Goal: Information Seeking & Learning: Learn about a topic

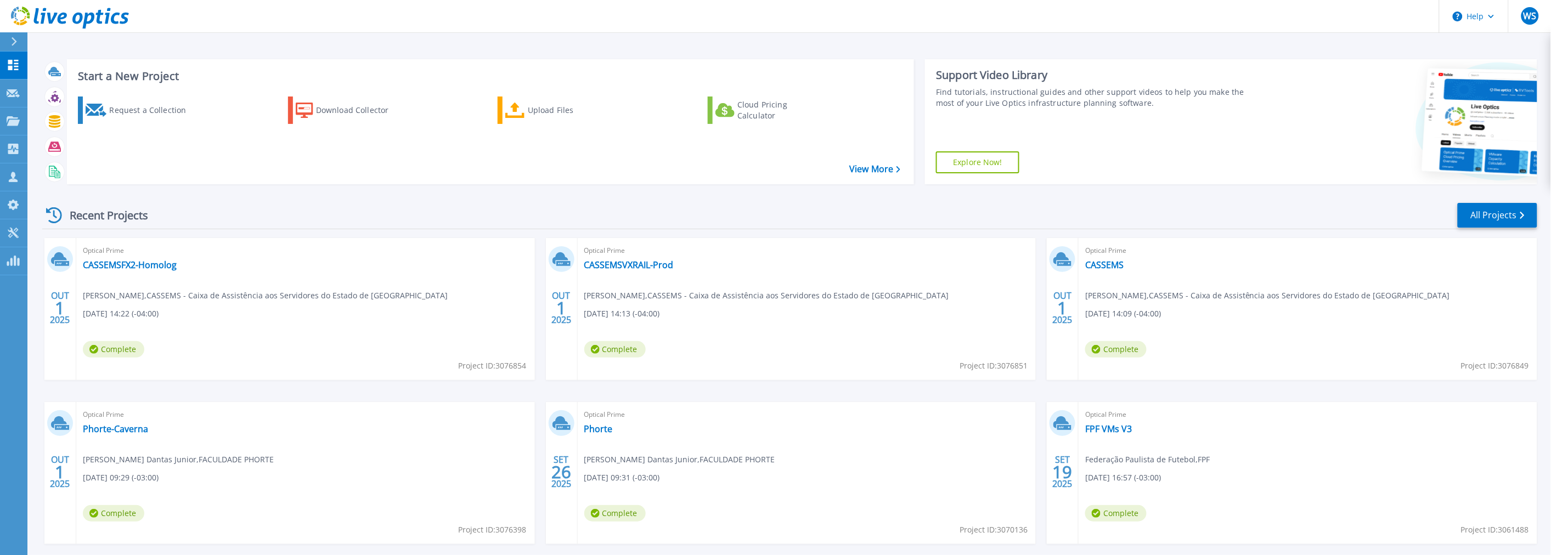
scroll to position [53, 0]
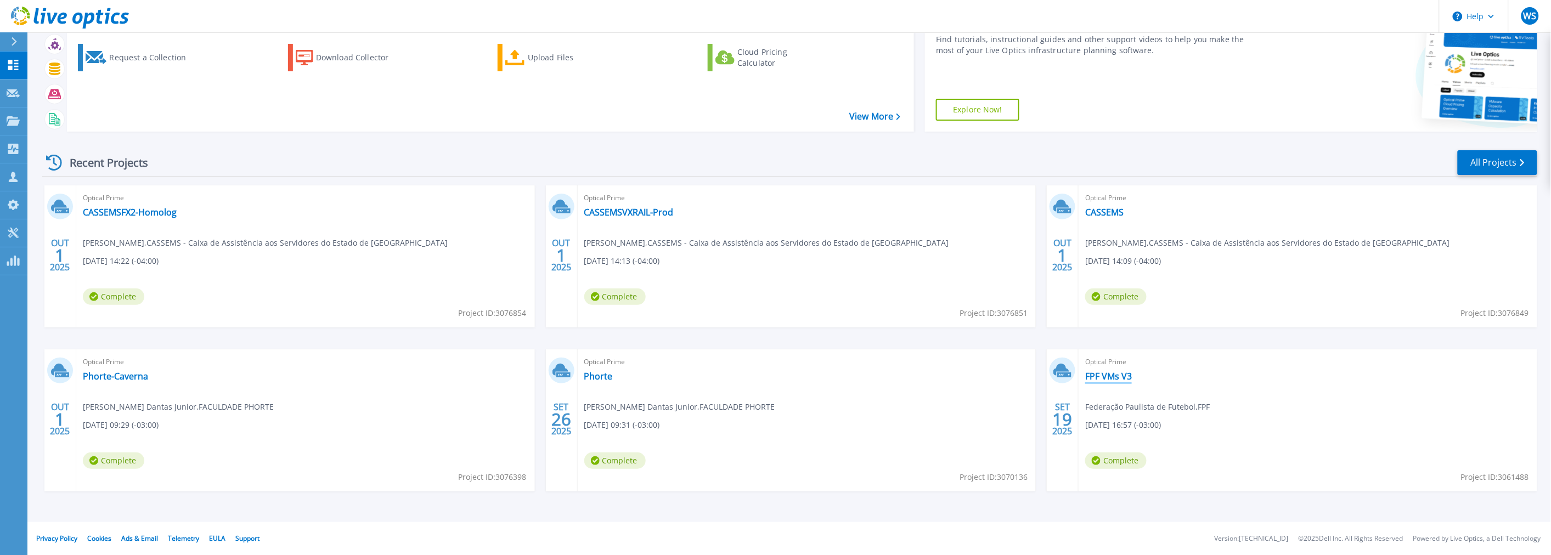
click at [1111, 376] on link "FPF VMs V3" at bounding box center [1108, 376] width 47 height 11
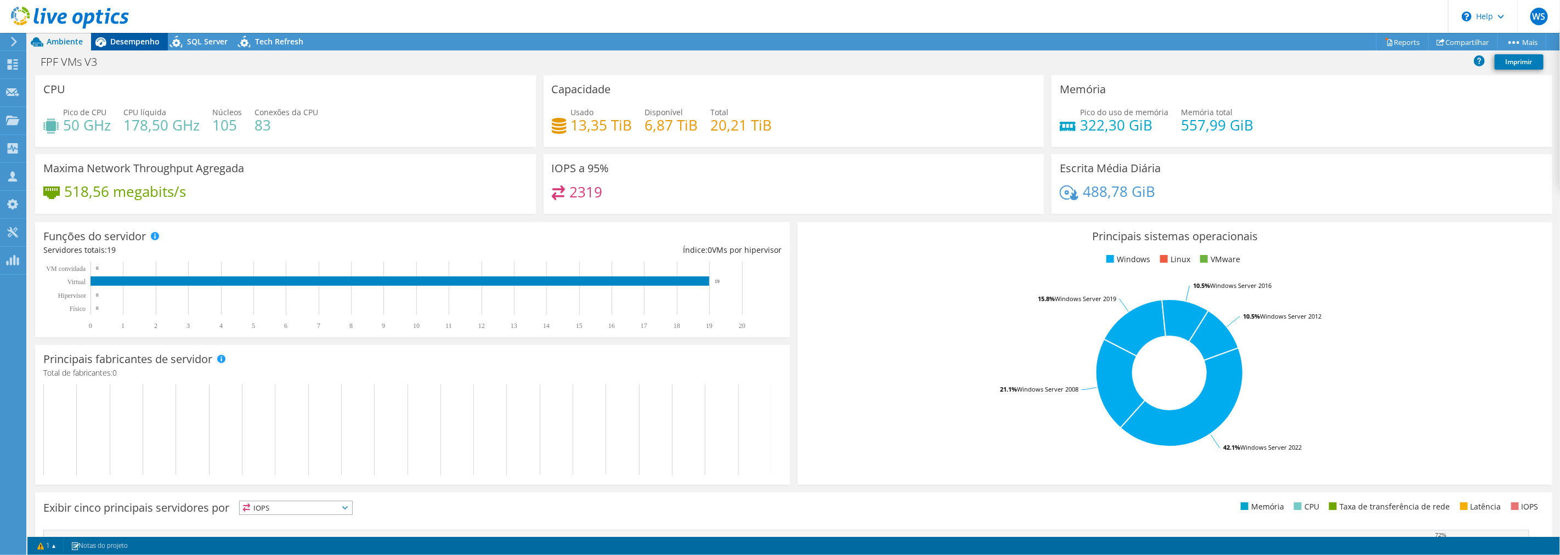
click at [111, 42] on span "Desempenho" at bounding box center [134, 41] width 49 height 10
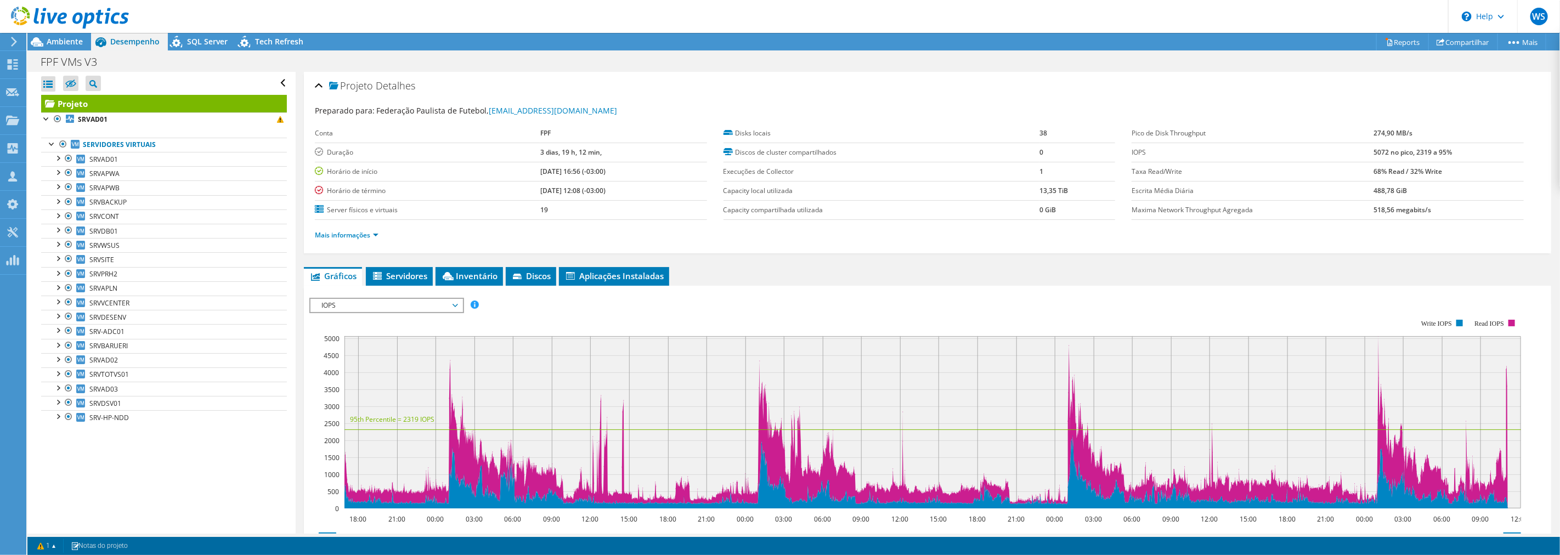
drag, startPoint x: 55, startPoint y: 42, endPoint x: 330, endPoint y: 79, distance: 277.9
click at [55, 42] on span "Ambiente" at bounding box center [65, 41] width 36 height 10
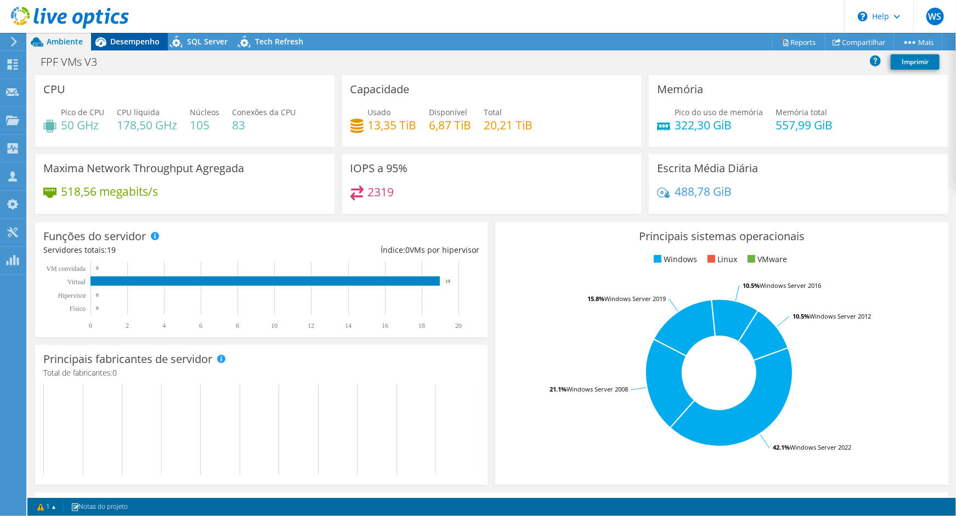
click at [143, 46] on span "Desempenho" at bounding box center [134, 41] width 49 height 10
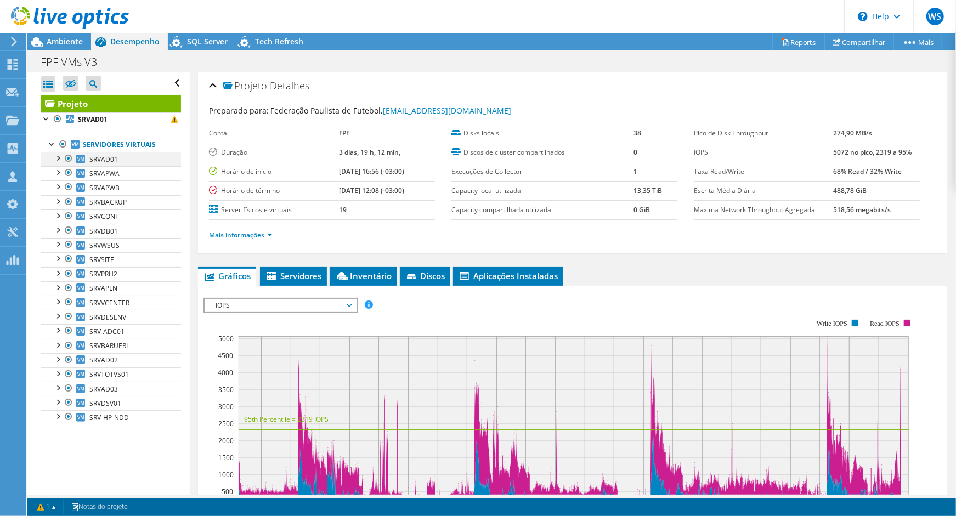
click at [67, 157] on div at bounding box center [68, 158] width 11 height 13
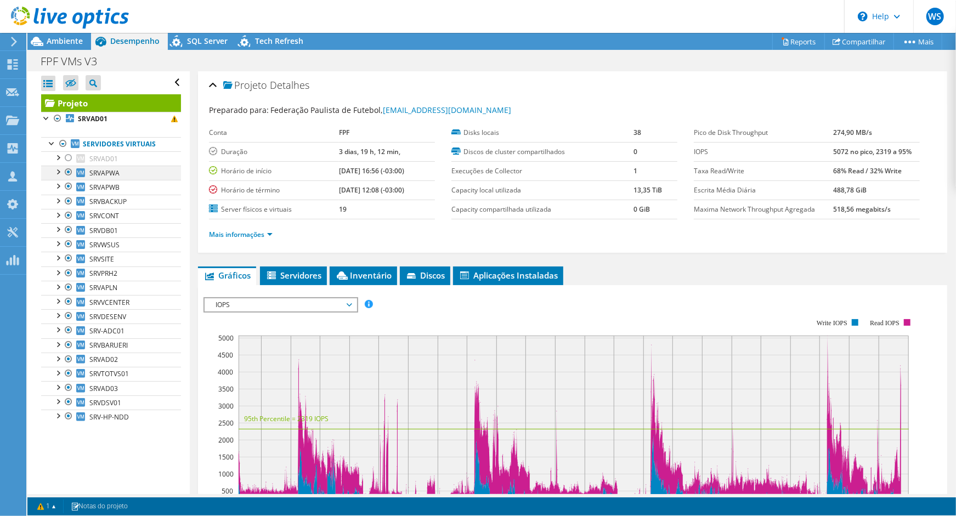
click at [67, 167] on ul "Servidores virtuais SRVAD01 0 C:" at bounding box center [111, 280] width 140 height 309
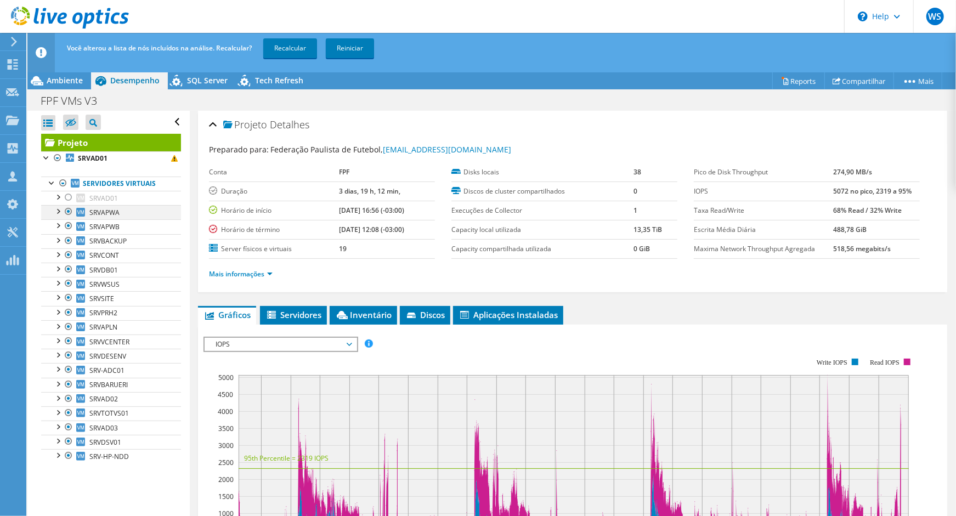
click at [69, 211] on div at bounding box center [68, 211] width 11 height 13
click at [70, 224] on div at bounding box center [68, 225] width 11 height 13
click at [70, 241] on div at bounding box center [68, 240] width 11 height 13
click at [72, 258] on div at bounding box center [68, 255] width 11 height 13
click at [69, 269] on div at bounding box center [68, 269] width 11 height 13
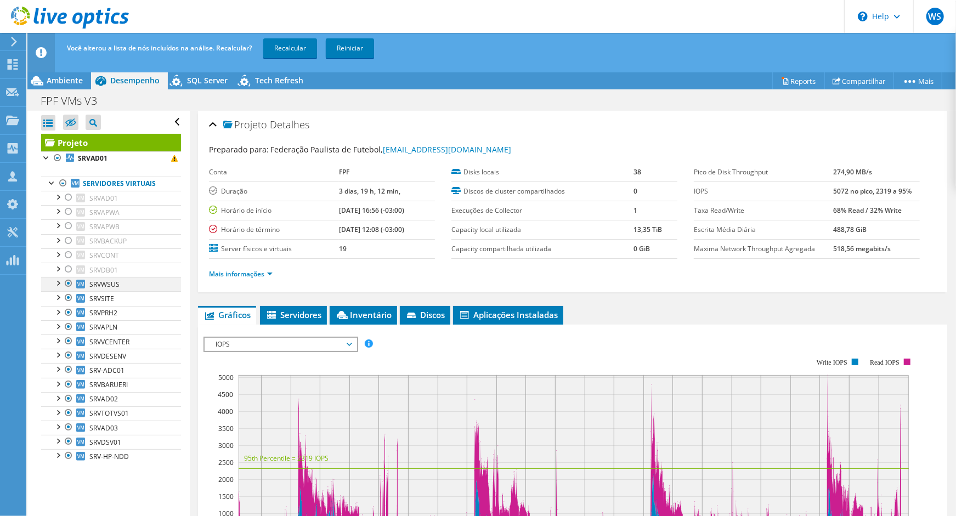
click at [69, 284] on div at bounding box center [68, 283] width 11 height 13
click at [68, 300] on div at bounding box center [68, 297] width 11 height 13
click at [70, 315] on div at bounding box center [68, 312] width 11 height 13
click at [69, 332] on div at bounding box center [68, 326] width 11 height 13
click at [284, 58] on div "Você alterou a lista de nós incluídos na análise. Recalcular? Recalcular Reinic…" at bounding box center [512, 48] width 896 height 31
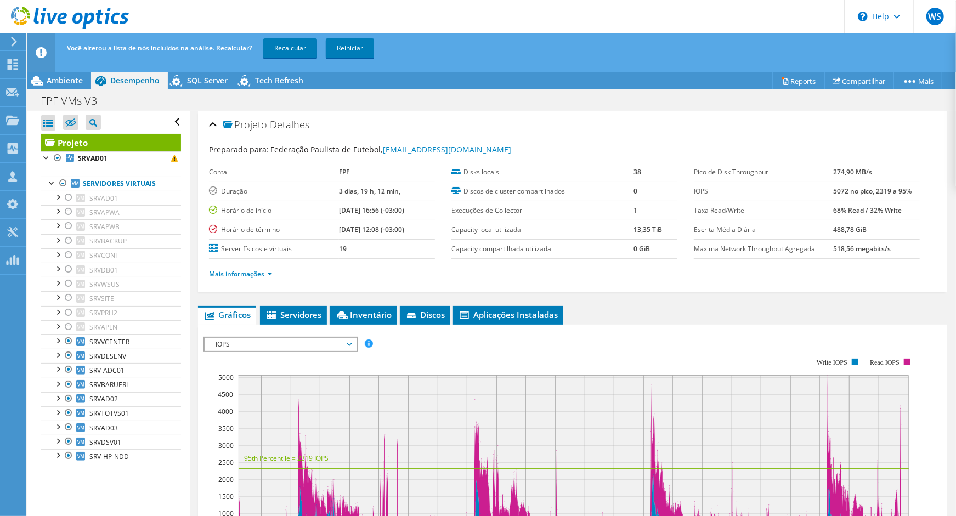
click at [258, 50] on div "Você alterou a lista de nós incluídos na análise. Recalcular? Recalcular Reinic…" at bounding box center [512, 48] width 896 height 31
click at [48, 84] on span "Ambiente" at bounding box center [65, 80] width 36 height 10
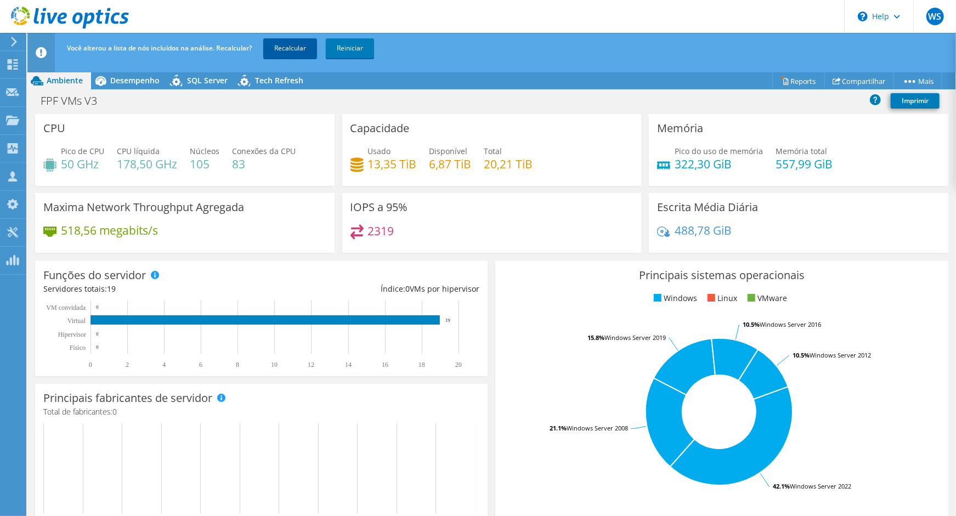
drag, startPoint x: 302, startPoint y: 49, endPoint x: 297, endPoint y: 53, distance: 6.3
click at [302, 49] on link "Recalcular" at bounding box center [290, 48] width 54 height 20
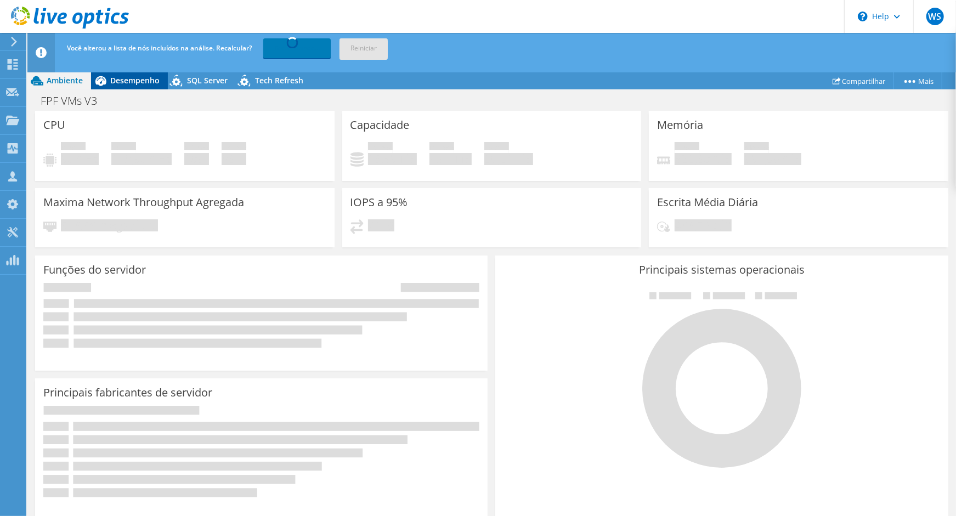
click at [106, 83] on icon at bounding box center [100, 80] width 19 height 19
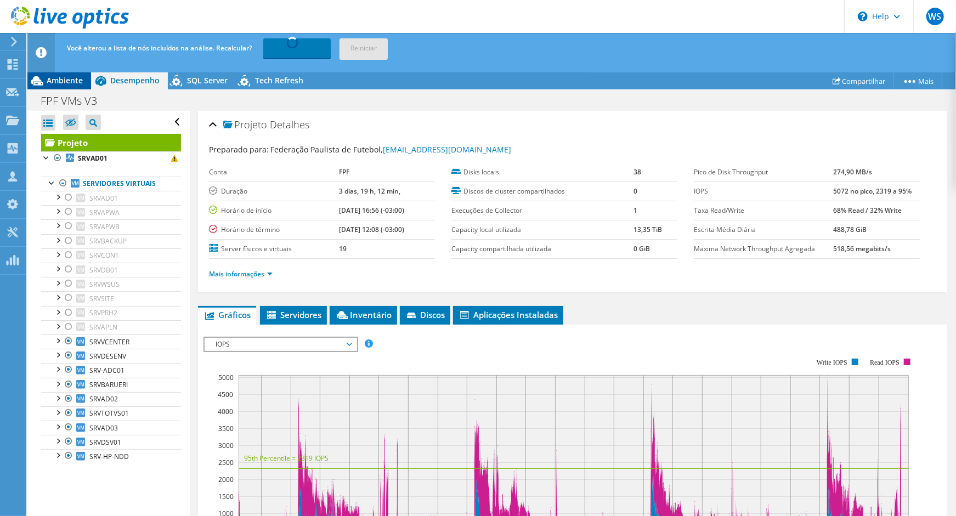
click at [85, 86] on div "Ambiente" at bounding box center [59, 81] width 64 height 18
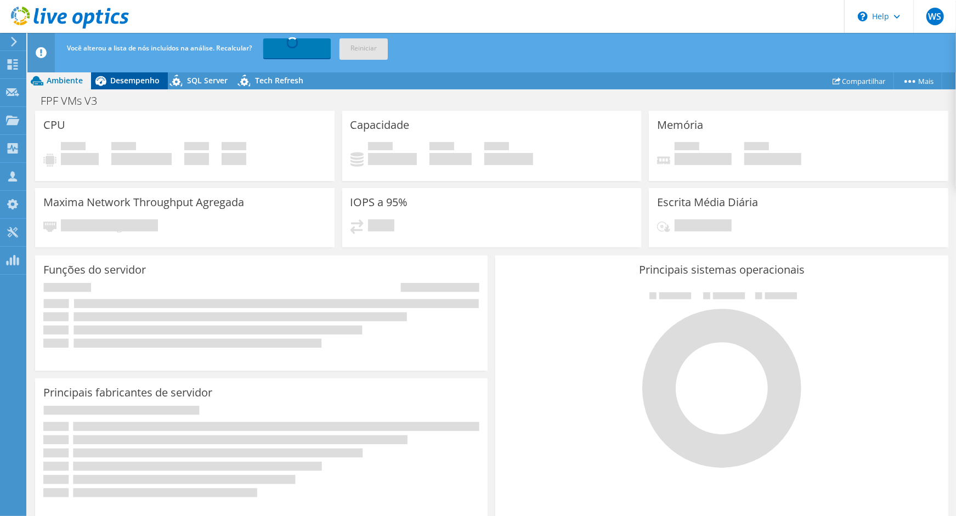
click at [128, 82] on span "Desempenho" at bounding box center [134, 80] width 49 height 10
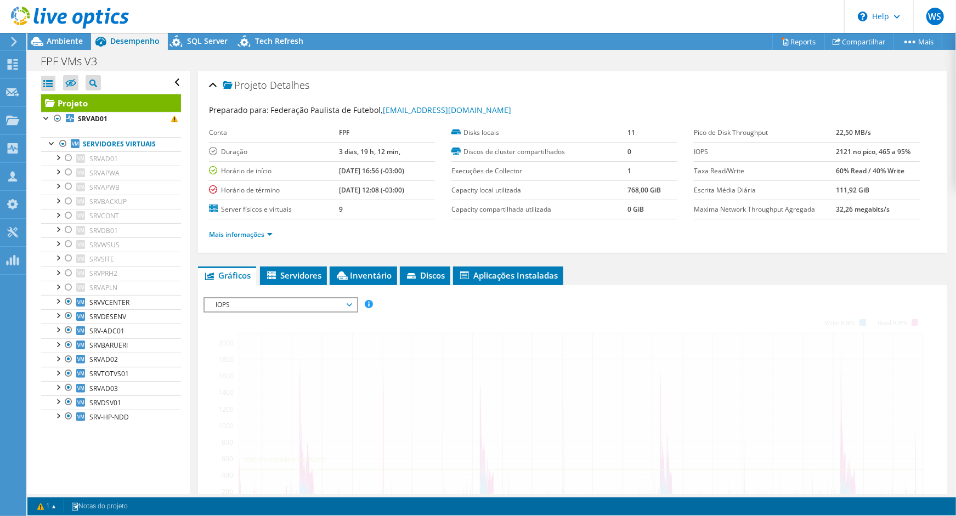
click at [64, 46] on span "Ambiente" at bounding box center [65, 41] width 36 height 10
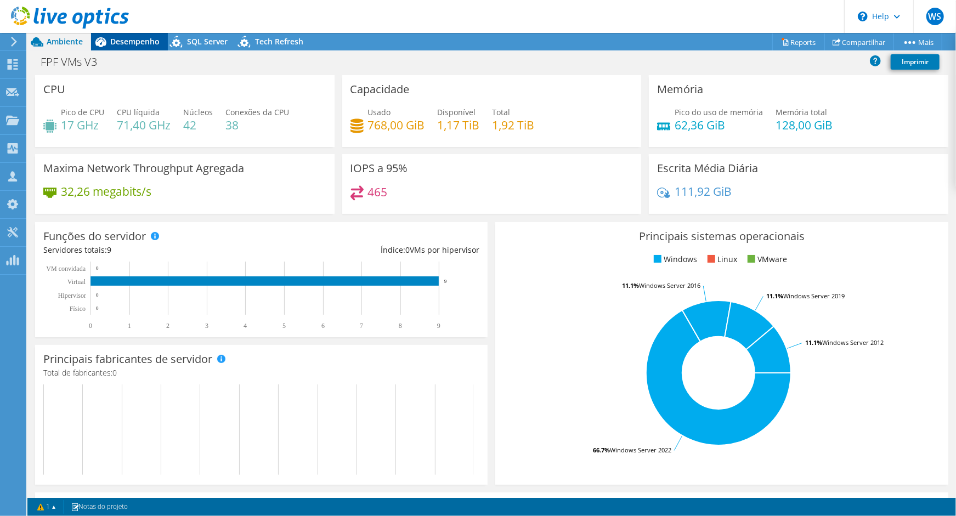
click at [133, 37] on span "Desempenho" at bounding box center [134, 41] width 49 height 10
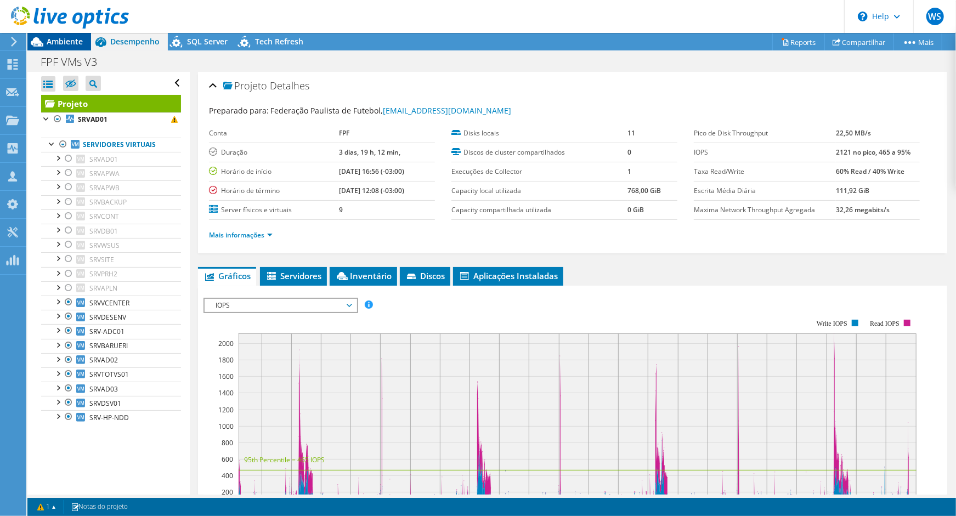
click at [44, 42] on icon at bounding box center [36, 41] width 19 height 19
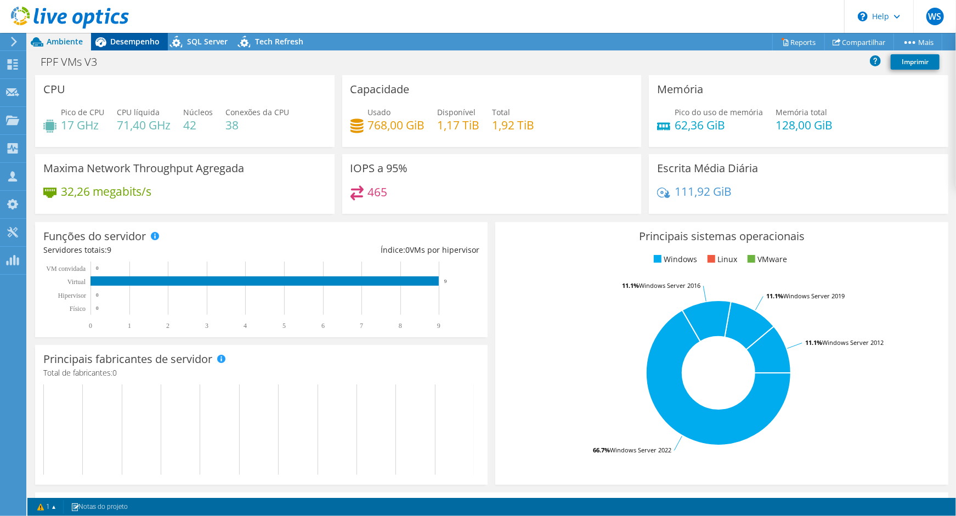
click at [134, 41] on span "Desempenho" at bounding box center [134, 41] width 49 height 10
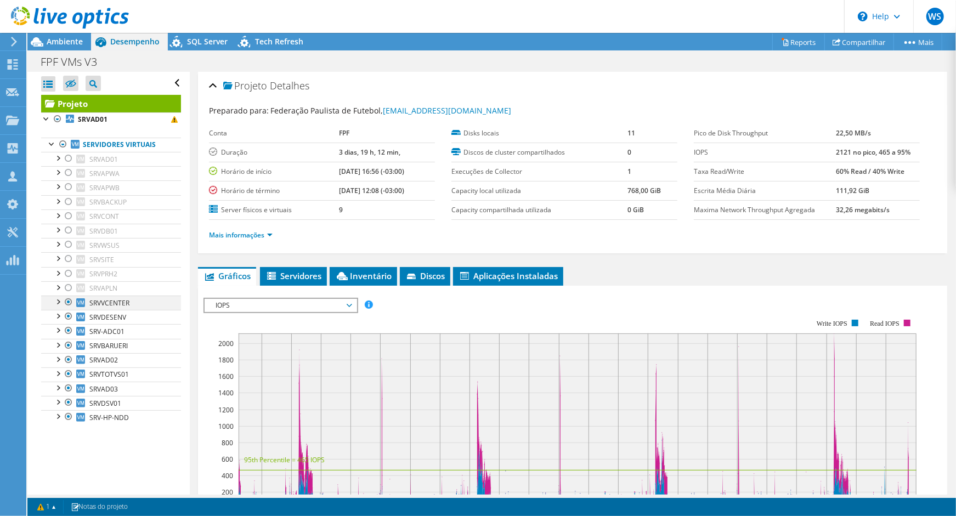
click at [69, 302] on div at bounding box center [68, 302] width 11 height 13
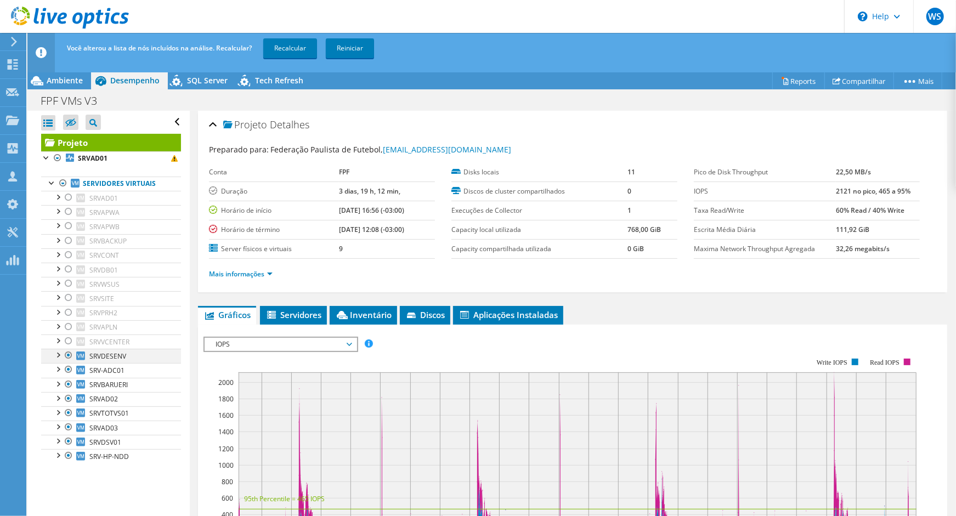
click at [68, 322] on div at bounding box center [68, 326] width 11 height 13
click at [69, 370] on div at bounding box center [68, 369] width 11 height 13
click at [68, 359] on div at bounding box center [68, 355] width 11 height 13
click at [68, 383] on div at bounding box center [68, 384] width 11 height 13
click at [67, 399] on div at bounding box center [68, 398] width 11 height 13
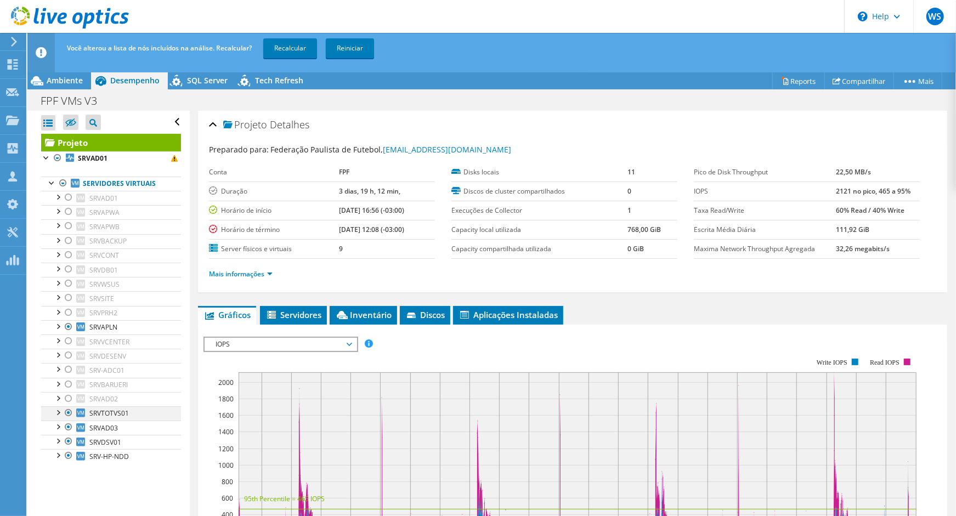
click at [67, 418] on div at bounding box center [68, 413] width 11 height 13
click at [67, 429] on div at bounding box center [68, 427] width 11 height 13
click at [67, 446] on div at bounding box center [68, 441] width 11 height 13
click at [67, 454] on div at bounding box center [68, 455] width 11 height 13
click at [67, 318] on div at bounding box center [68, 312] width 11 height 13
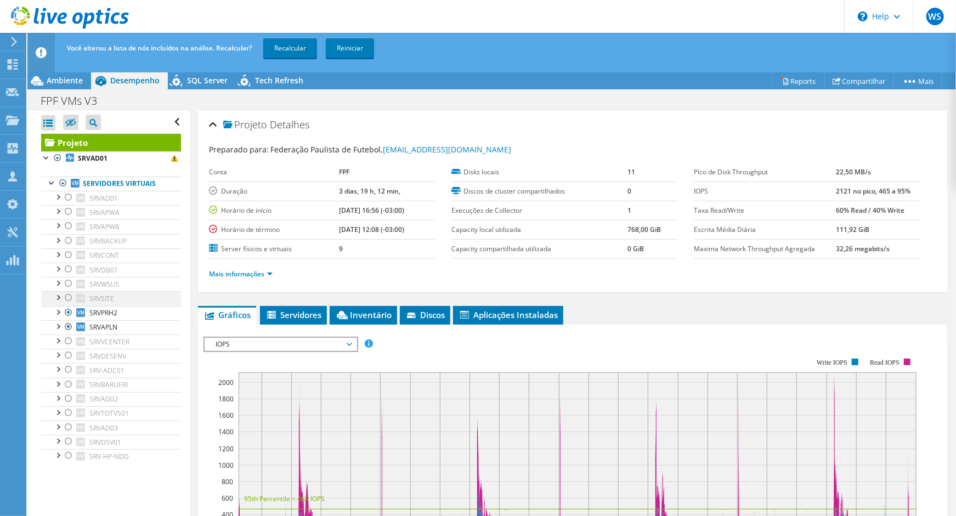
click at [70, 298] on div at bounding box center [68, 297] width 11 height 13
click at [69, 286] on div at bounding box center [68, 283] width 11 height 13
click at [69, 273] on div at bounding box center [68, 269] width 11 height 13
click at [69, 257] on div at bounding box center [68, 255] width 11 height 13
click at [66, 239] on div at bounding box center [68, 240] width 11 height 13
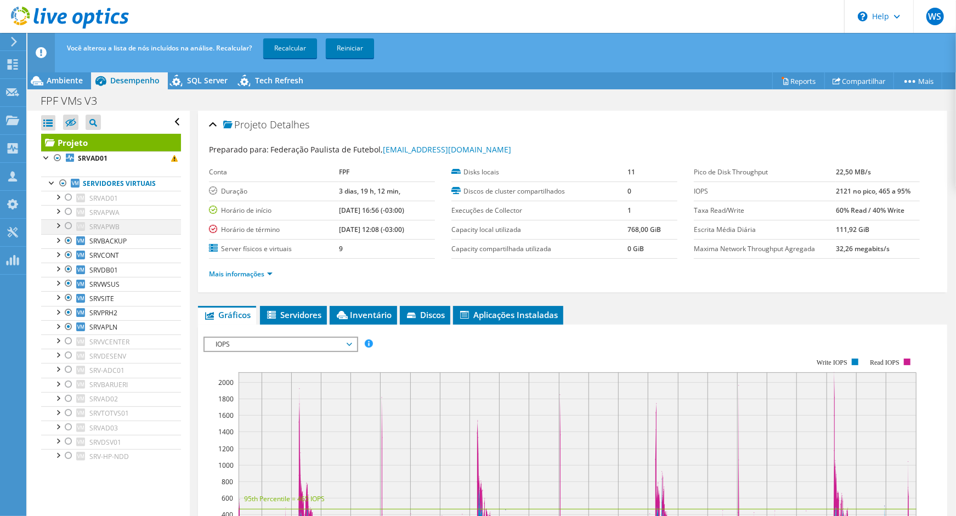
click at [67, 223] on div at bounding box center [68, 225] width 11 height 13
click at [69, 211] on div at bounding box center [68, 211] width 11 height 13
click at [71, 196] on div at bounding box center [68, 197] width 11 height 13
click at [72, 339] on div at bounding box center [68, 341] width 11 height 13
click at [276, 47] on link "Recalcular" at bounding box center [290, 48] width 54 height 20
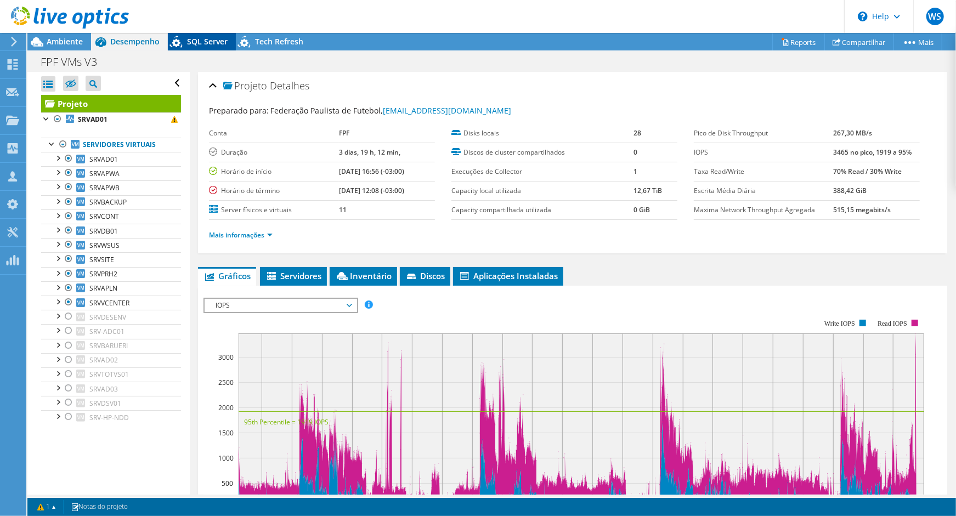
click at [61, 36] on span "Ambiente" at bounding box center [65, 41] width 36 height 10
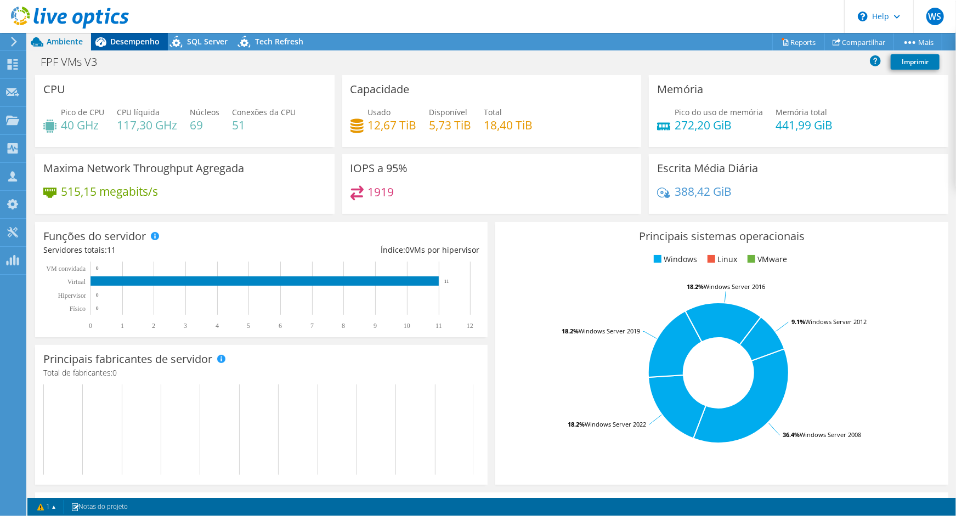
drag, startPoint x: 134, startPoint y: 46, endPoint x: 145, endPoint y: 50, distance: 11.8
click at [134, 46] on span "Desempenho" at bounding box center [134, 41] width 49 height 10
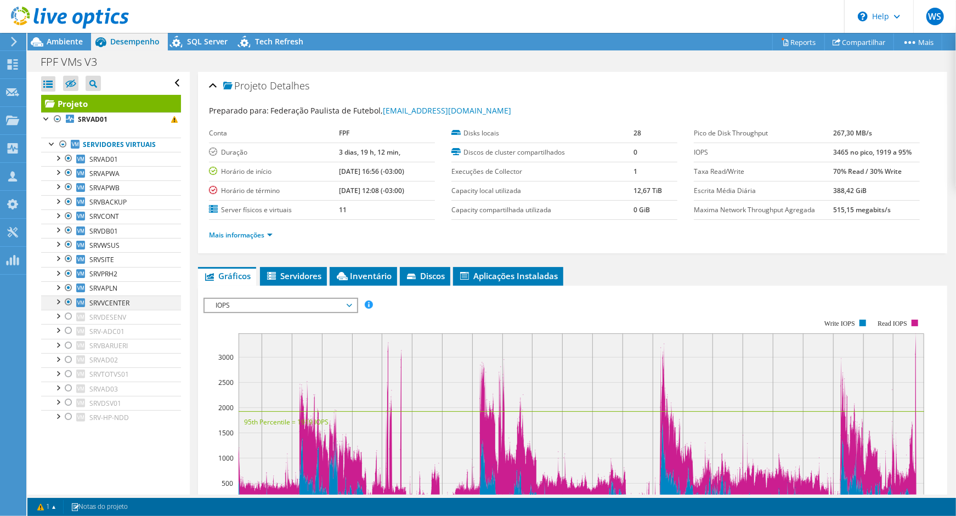
click at [70, 303] on div at bounding box center [68, 302] width 11 height 13
